Goal: Information Seeking & Learning: Learn about a topic

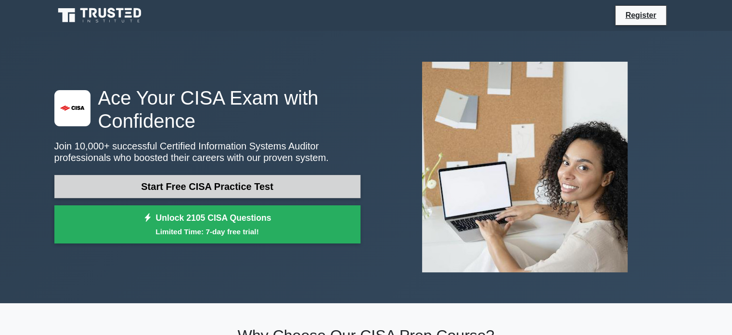
click at [255, 191] on link "Start Free CISA Practice Test" at bounding box center [207, 186] width 306 height 23
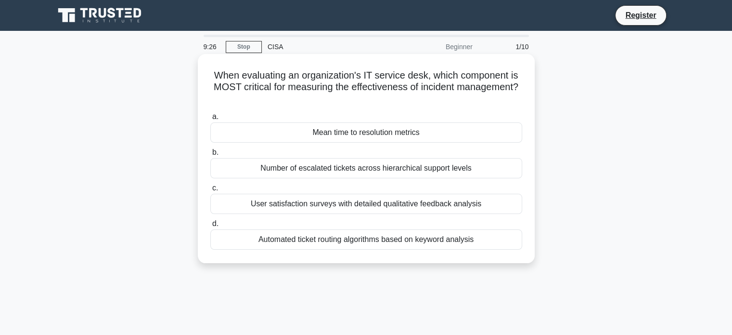
click at [464, 239] on div "Automated ticket routing algorithms based on keyword analysis" at bounding box center [366, 239] width 312 height 20
click at [210, 227] on input "d. Automated ticket routing algorithms based on keyword analysis" at bounding box center [210, 223] width 0 height 6
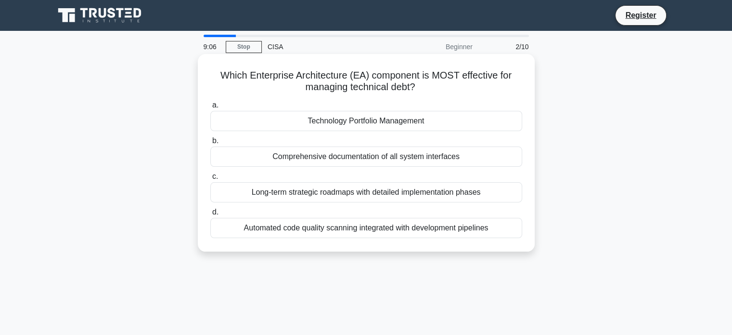
click at [490, 193] on div "Long-term strategic roadmaps with detailed implementation phases" at bounding box center [366, 192] width 312 height 20
click at [210, 180] on input "c. Long-term strategic roadmaps with detailed implementation phases" at bounding box center [210, 176] width 0 height 6
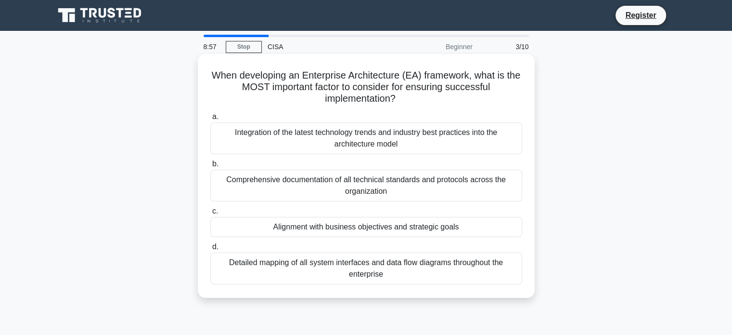
click at [469, 225] on div "Alignment with business objectives and strategic goals" at bounding box center [366, 227] width 312 height 20
click at [210, 214] on input "c. Alignment with business objectives and strategic goals" at bounding box center [210, 211] width 0 height 6
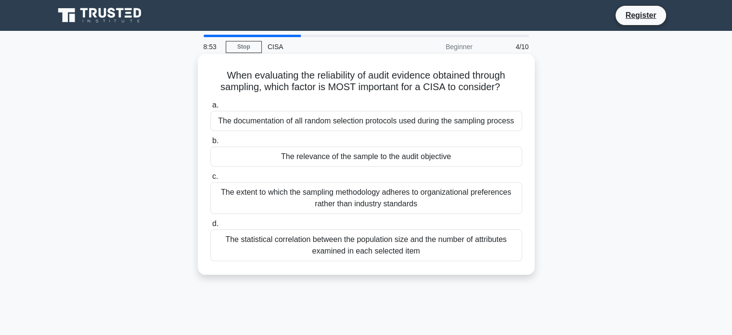
click at [477, 162] on div "The relevance of the sample to the audit objective" at bounding box center [366, 156] width 312 height 20
click at [210, 144] on input "b. The relevance of the sample to the audit objective" at bounding box center [210, 141] width 0 height 6
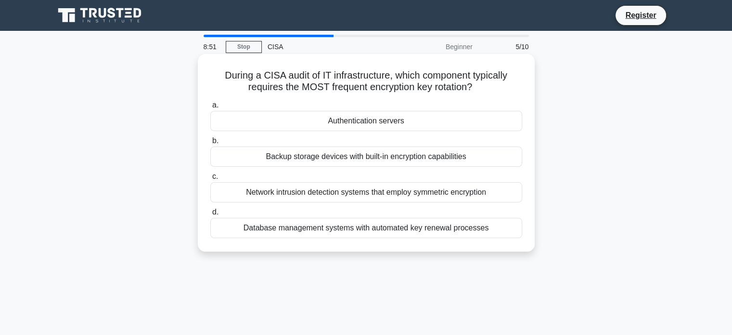
click at [468, 164] on div "Backup storage devices with built-in encryption capabilities" at bounding box center [366, 156] width 312 height 20
click at [210, 144] on input "b. Backup storage devices with built-in encryption capabilities" at bounding box center [210, 141] width 0 height 6
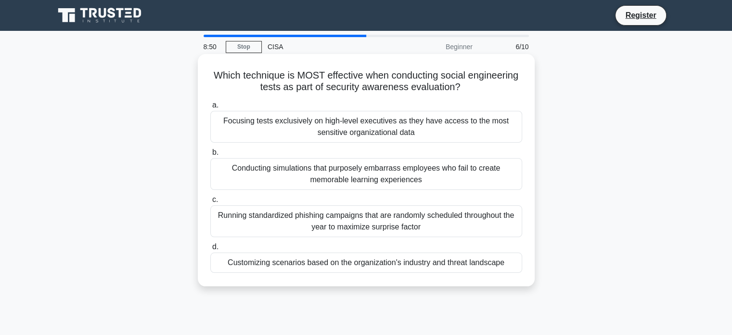
click at [456, 223] on div "Running standardized phishing campaigns that are randomly scheduled throughout …" at bounding box center [366, 221] width 312 height 32
click at [210, 203] on input "c. Running standardized phishing campaigns that are randomly scheduled througho…" at bounding box center [210, 199] width 0 height 6
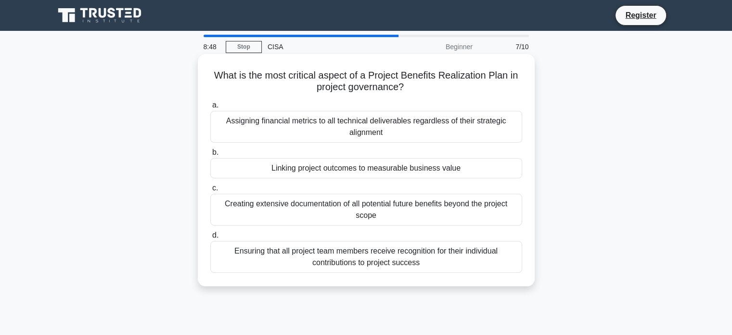
click at [451, 247] on div "Ensuring that all project team members receive recognition for their individual…" at bounding box center [366, 257] width 312 height 32
click at [210, 238] on input "d. Ensuring that all project team members receive recognition for their individ…" at bounding box center [210, 235] width 0 height 6
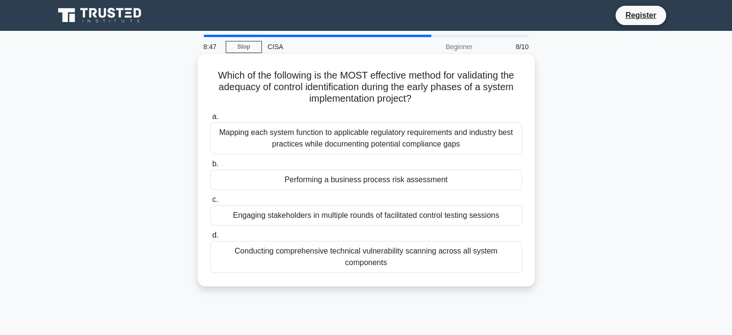
click at [481, 144] on div "Mapping each system function to applicable regulatory requirements and industry…" at bounding box center [366, 138] width 312 height 32
click at [210, 120] on input "a. Mapping each system function to applicable regulatory requirements and indus…" at bounding box center [210, 117] width 0 height 6
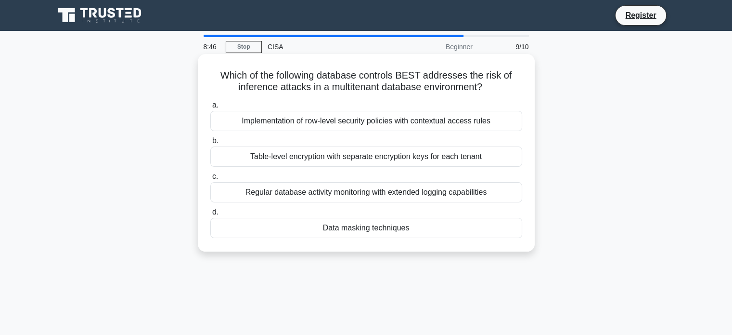
click at [463, 222] on div "Data masking techniques" at bounding box center [366, 228] width 312 height 20
click at [210, 215] on input "d. Data masking techniques" at bounding box center [210, 212] width 0 height 6
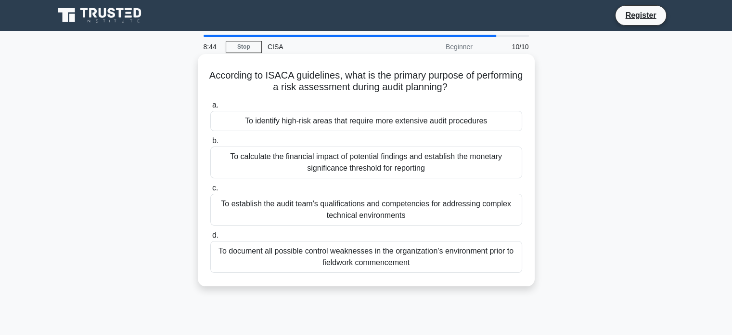
click at [463, 168] on div "To calculate the financial impact of potential findings and establish the monet…" at bounding box center [366, 162] width 312 height 32
click at [210, 144] on input "b. To calculate the financial impact of potential findings and establish the mo…" at bounding box center [210, 141] width 0 height 6
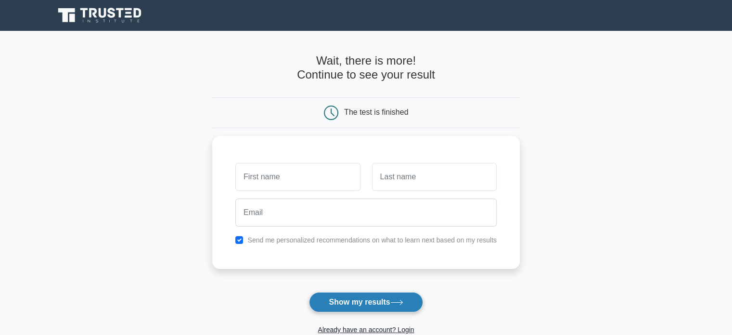
click at [398, 298] on button "Show my results" at bounding box center [366, 302] width 114 height 20
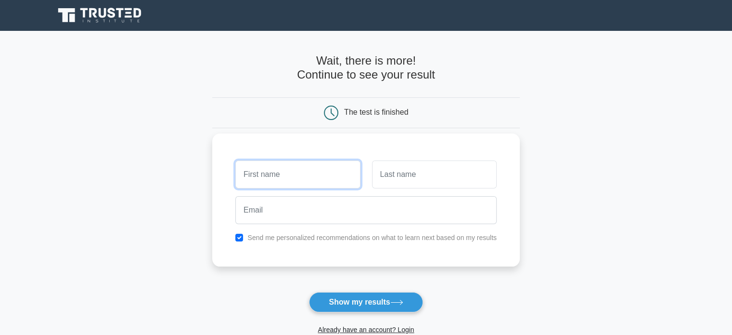
click at [292, 171] on input "text" at bounding box center [297, 174] width 125 height 28
type input "nur arinah"
click at [466, 176] on input "text" at bounding box center [434, 174] width 125 height 28
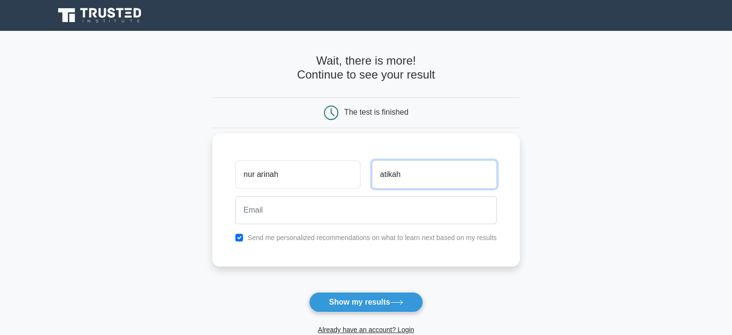
type input "atikah"
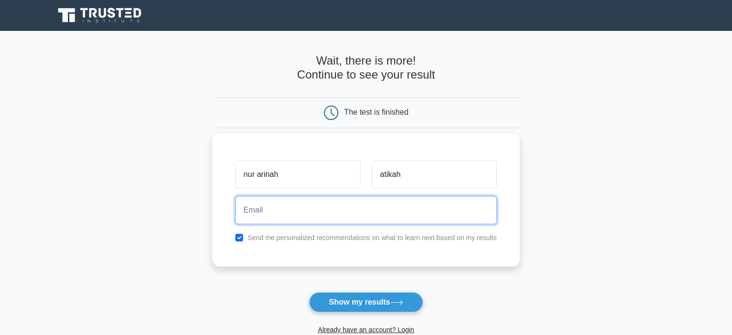
click at [402, 207] on input "email" at bounding box center [365, 210] width 261 height 28
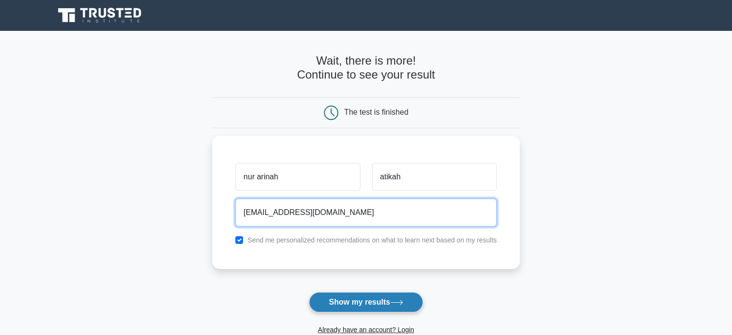
type input "nurarinahatikah@gmail.com"
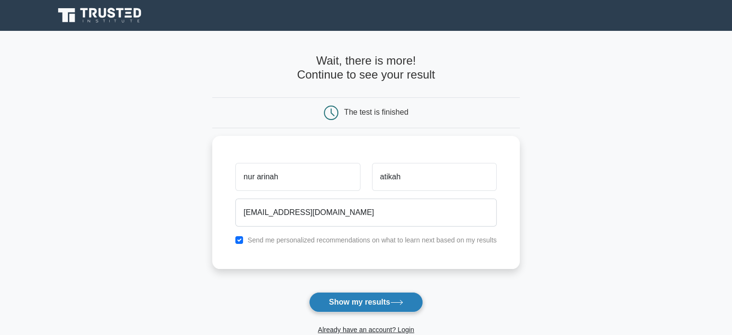
click at [395, 296] on button "Show my results" at bounding box center [366, 302] width 114 height 20
click at [395, 296] on form "Wait, there is more! Continue to see your result The test is finished nur arinah" at bounding box center [366, 204] width 308 height 300
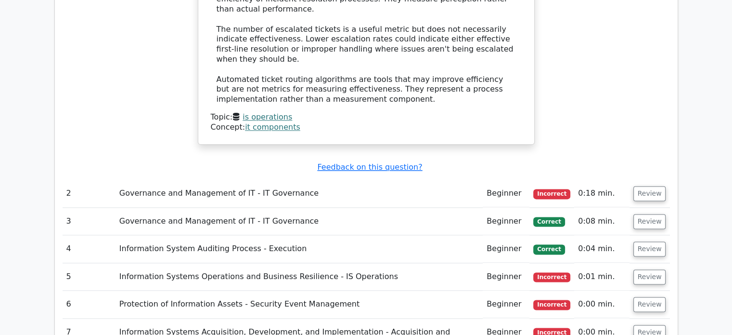
scroll to position [1204, 0]
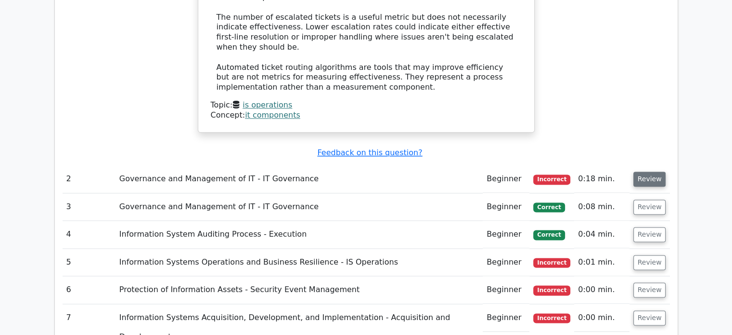
click at [651, 171] on button "Review" at bounding box center [650, 178] width 33 height 15
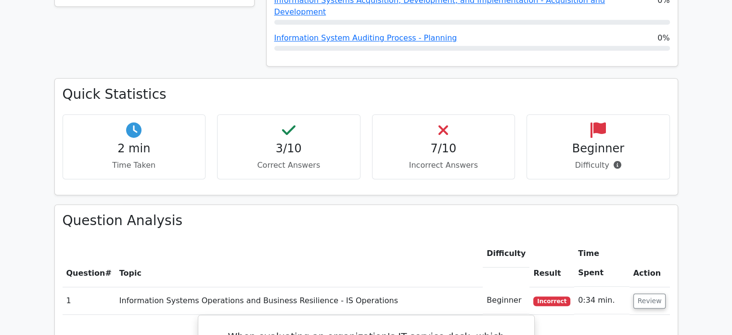
scroll to position [530, 0]
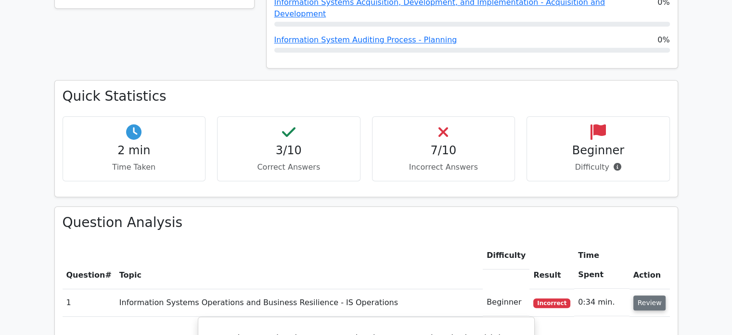
click at [654, 295] on button "Review" at bounding box center [650, 302] width 33 height 15
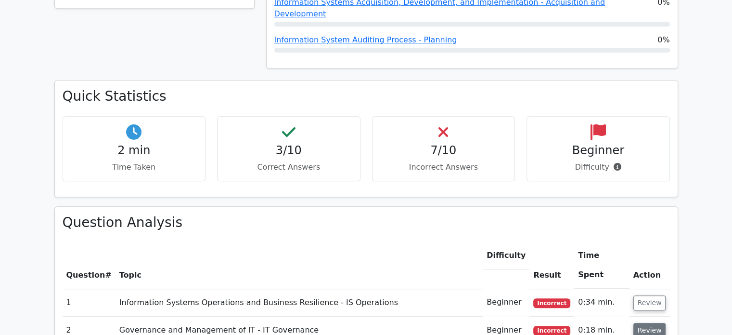
click at [654, 323] on button "Review" at bounding box center [650, 330] width 33 height 15
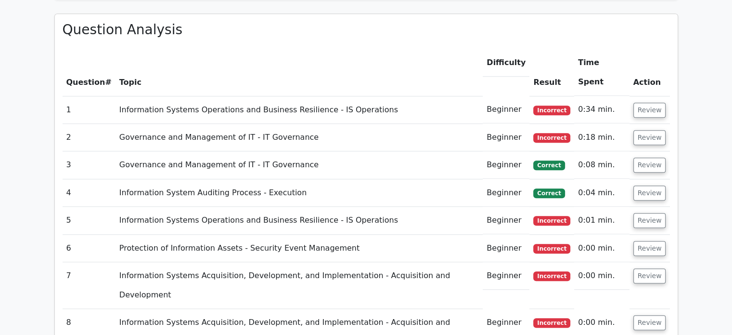
scroll to position [557, 0]
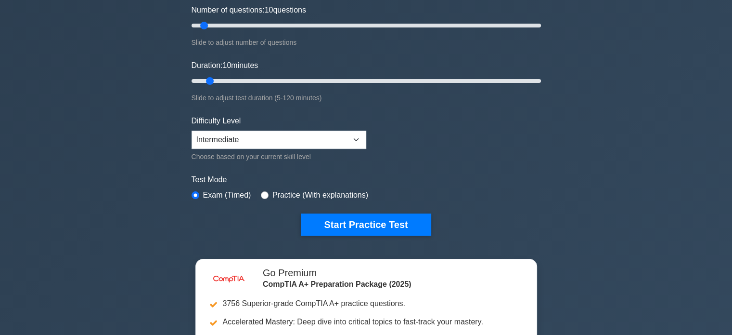
scroll to position [144, 0]
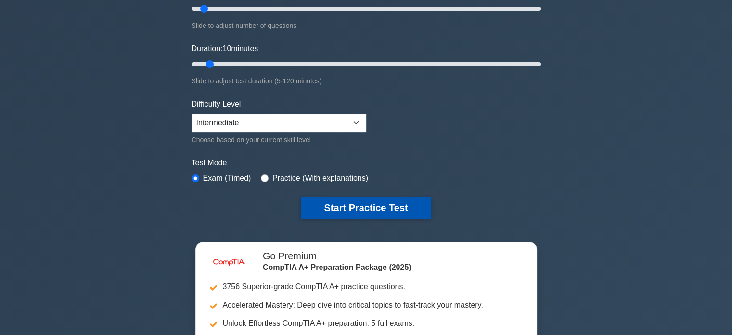
click at [395, 201] on button "Start Practice Test" at bounding box center [366, 207] width 130 height 22
